Goal: Find specific page/section: Find specific page/section

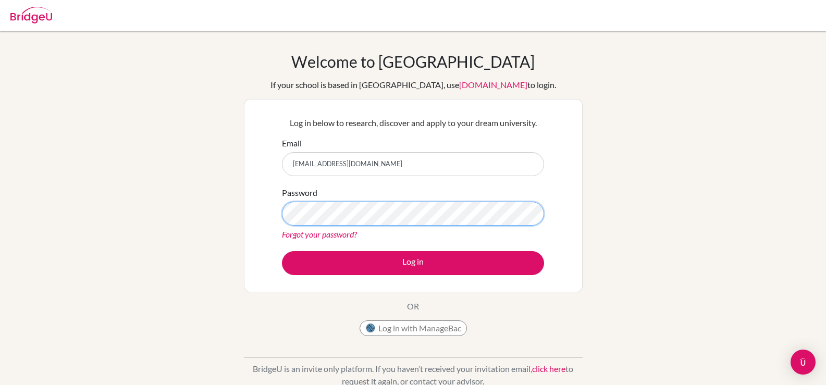
click at [282, 251] on button "Log in" at bounding box center [413, 263] width 262 height 24
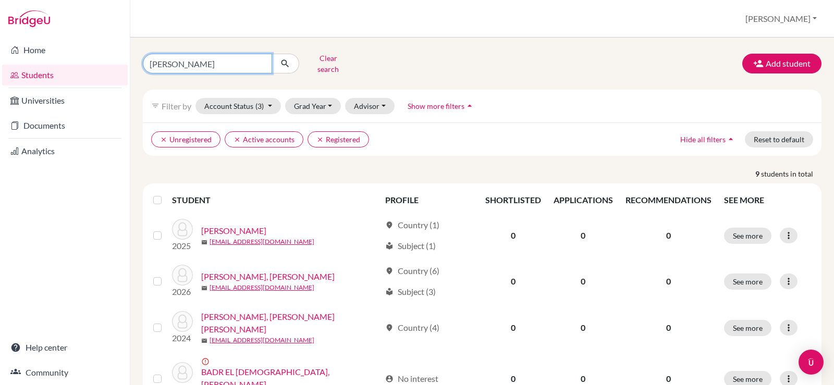
click at [207, 60] on input "adam" at bounding box center [207, 64] width 129 height 20
type input "a"
type input "johnny"
click button "submit" at bounding box center [286, 64] width 28 height 20
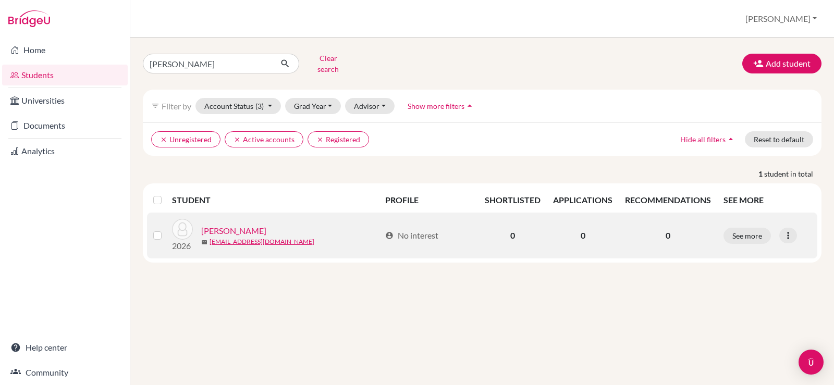
click at [266, 225] on link "HALIM, Johnny Michael" at bounding box center [233, 231] width 65 height 13
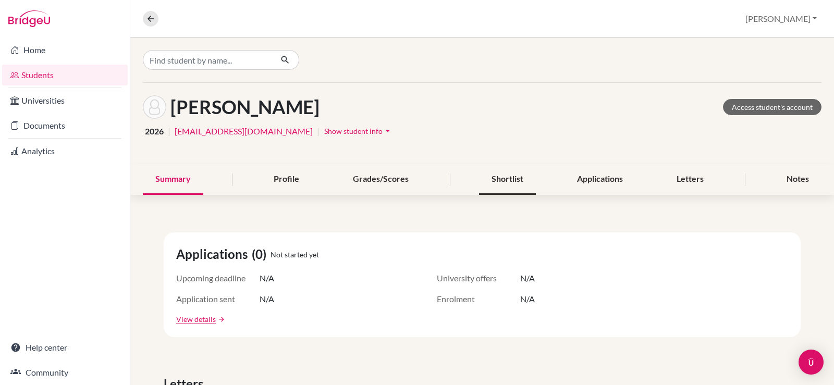
click at [512, 178] on div "Shortlist" at bounding box center [507, 179] width 57 height 31
